Goal: Transaction & Acquisition: Book appointment/travel/reservation

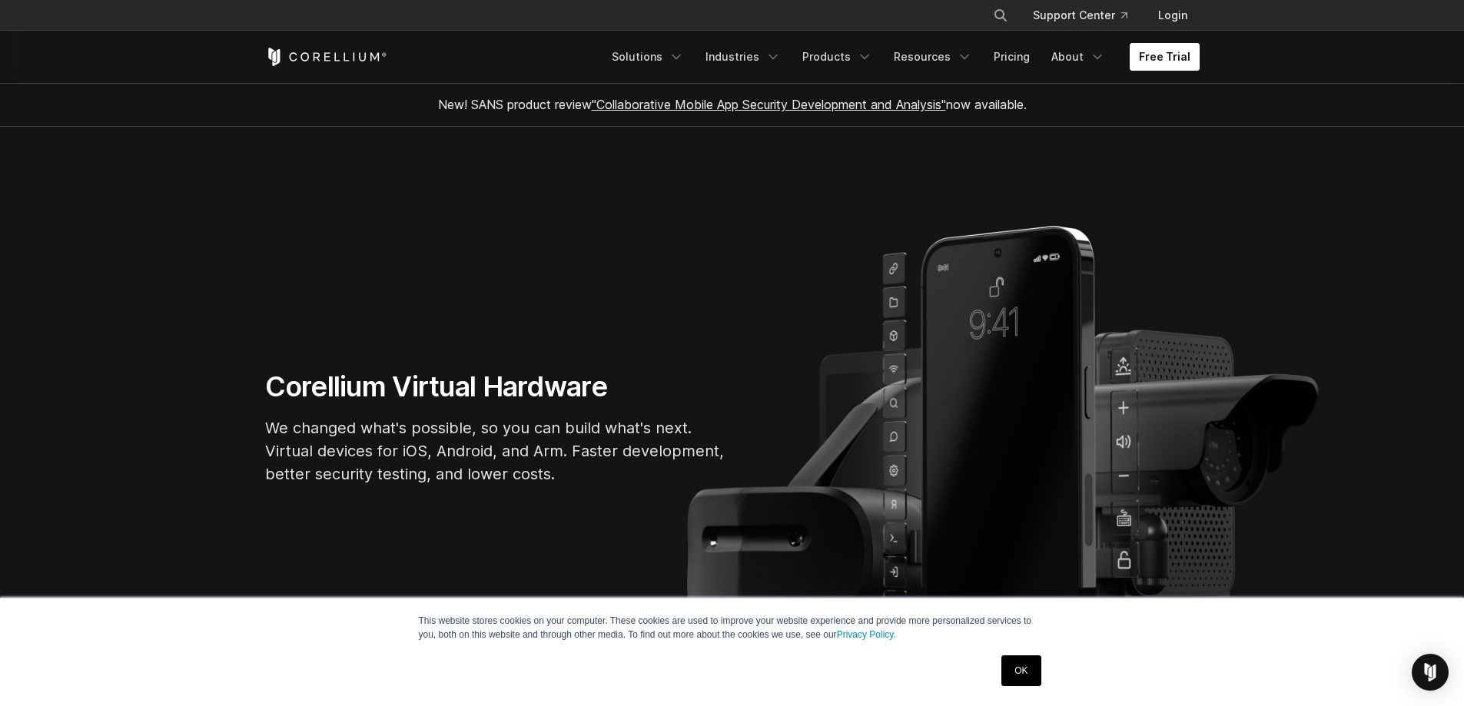
click at [1168, 56] on link "Free Trial" at bounding box center [1165, 57] width 70 height 28
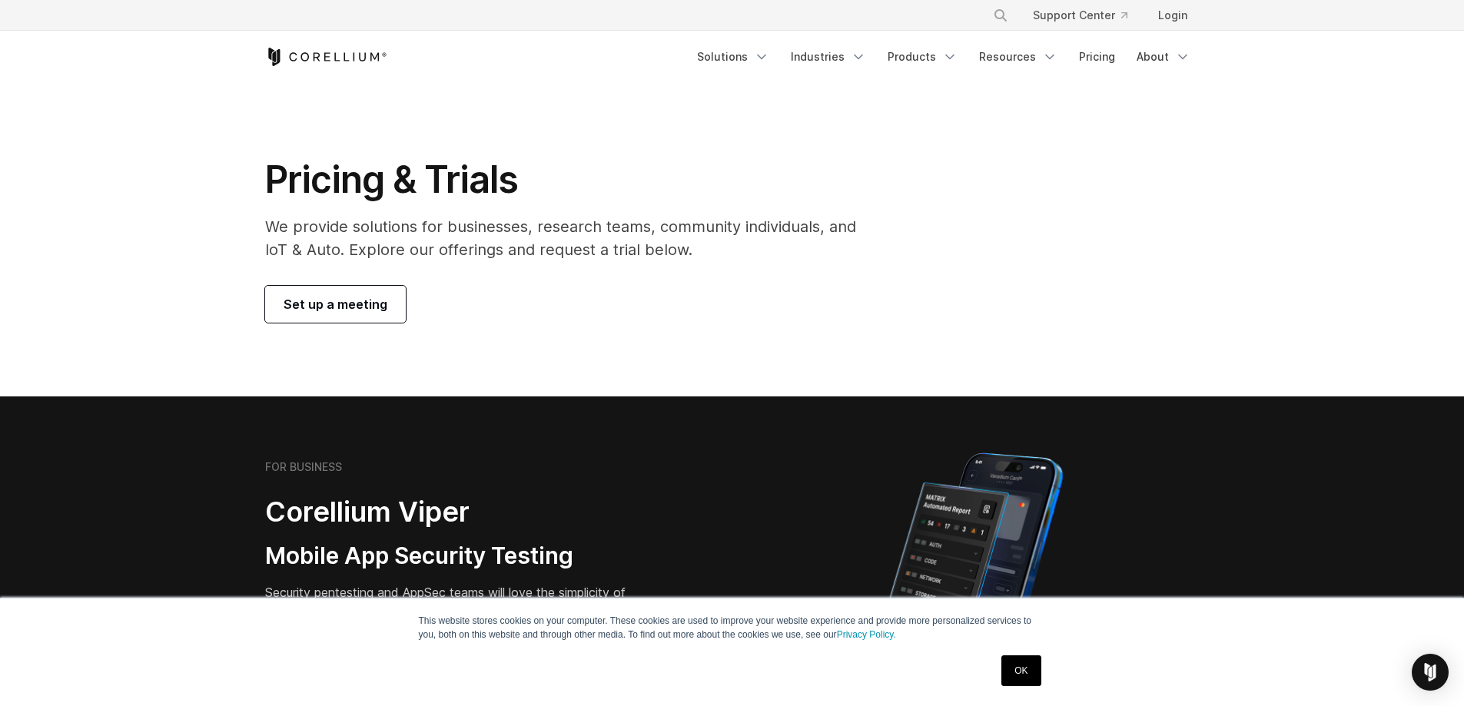
click at [332, 298] on span "Set up a meeting" at bounding box center [336, 304] width 104 height 18
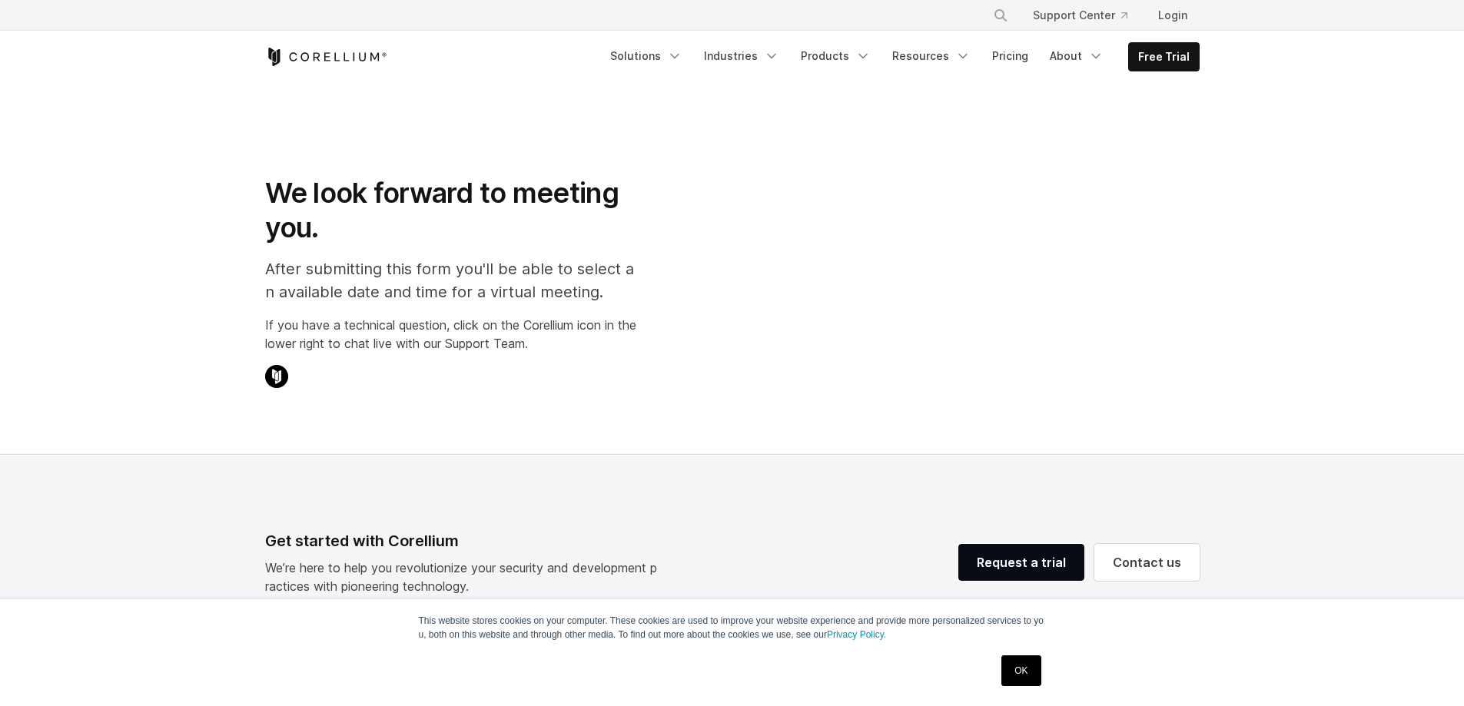
select select "**"
